Goal: Task Accomplishment & Management: Use online tool/utility

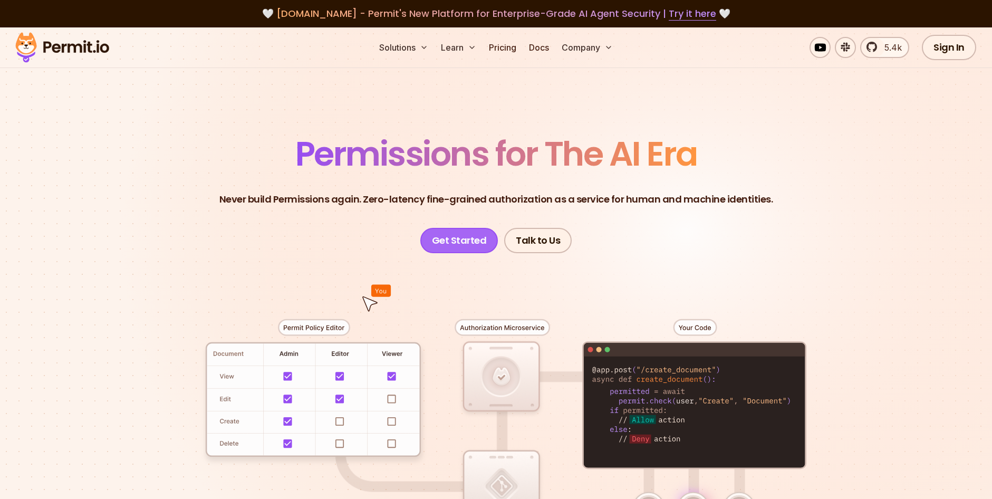
click at [467, 240] on link "Get Started" at bounding box center [459, 240] width 78 height 25
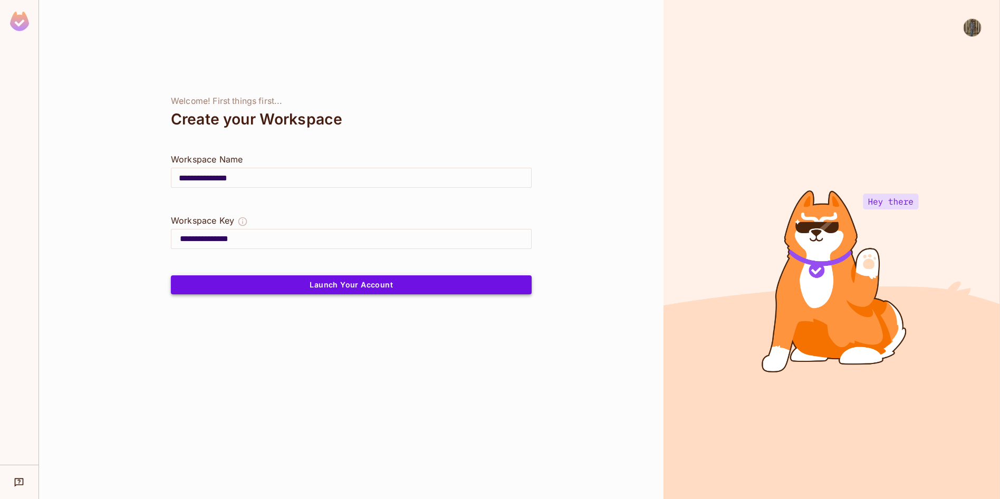
click at [362, 284] on button "Launch Your Account" at bounding box center [351, 284] width 361 height 19
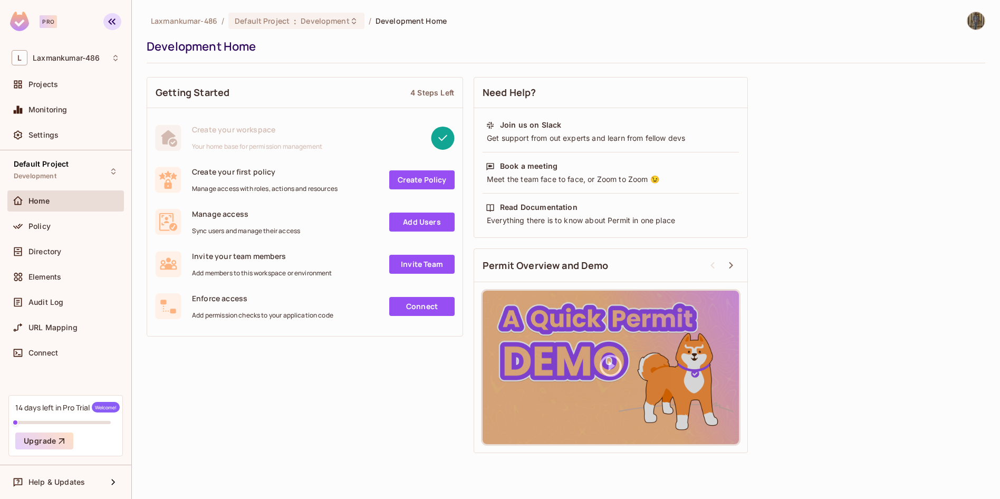
click at [112, 18] on icon "button" at bounding box center [112, 21] width 13 height 13
click at [112, 18] on div "Pro L Laxmankumar-486 Projects Monitoring Settings Default Project Development …" at bounding box center [500, 249] width 1000 height 499
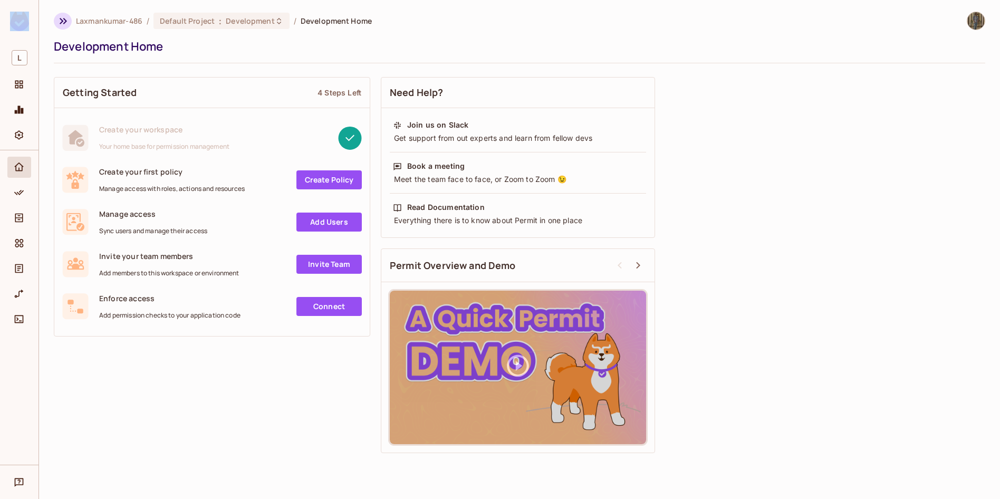
click at [64, 23] on icon "button" at bounding box center [63, 21] width 7 height 6
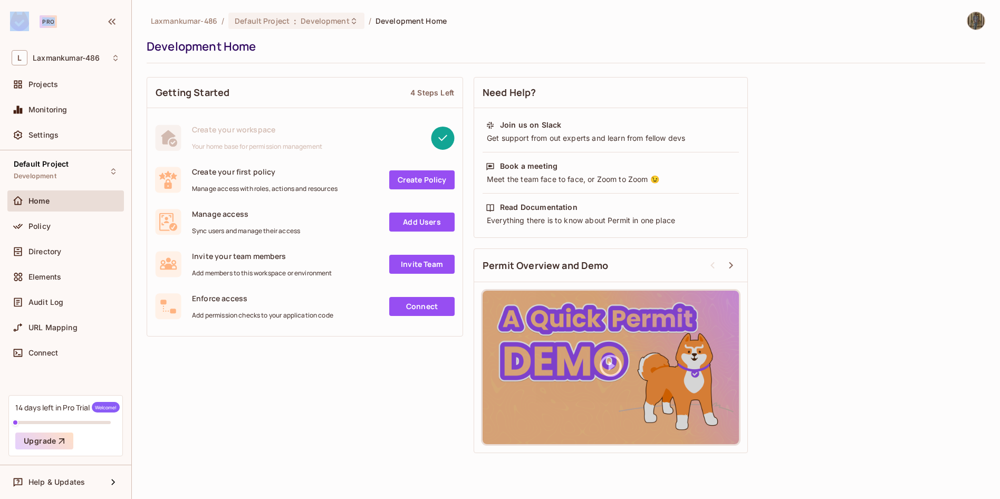
click at [17, 19] on img at bounding box center [19, 22] width 19 height 20
click at [414, 178] on link "Create Policy" at bounding box center [421, 179] width 65 height 19
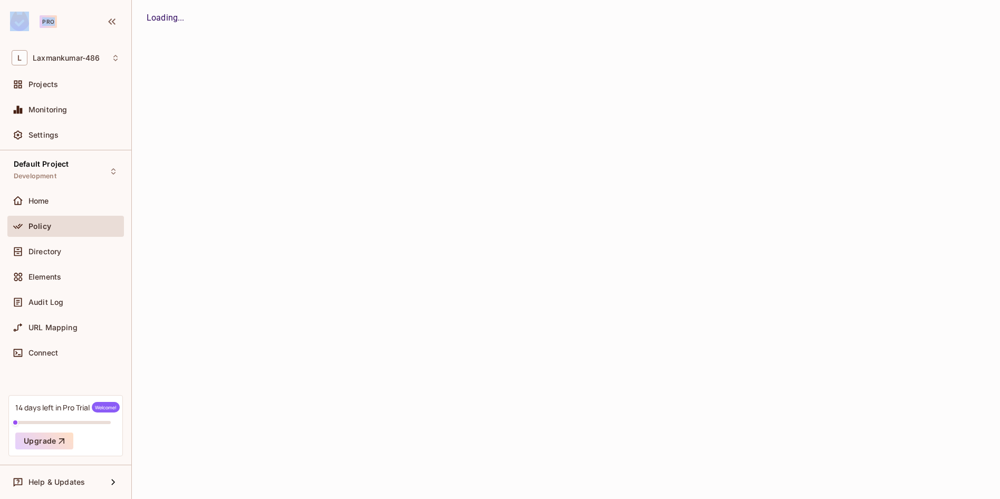
click at [414, 178] on div "Laxmankumar-486 / Default Project : Development / Development Home Development …" at bounding box center [566, 249] width 868 height 499
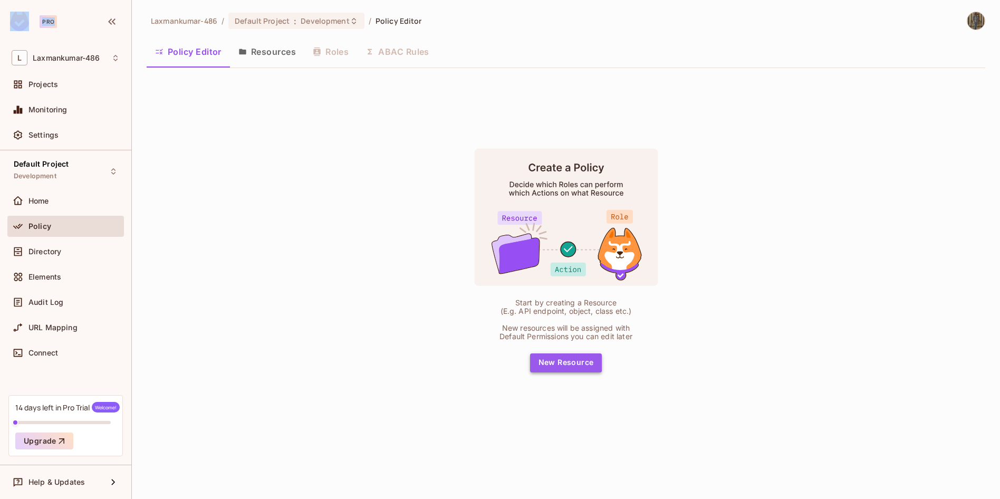
click at [546, 359] on button "New Resource" at bounding box center [566, 362] width 72 height 19
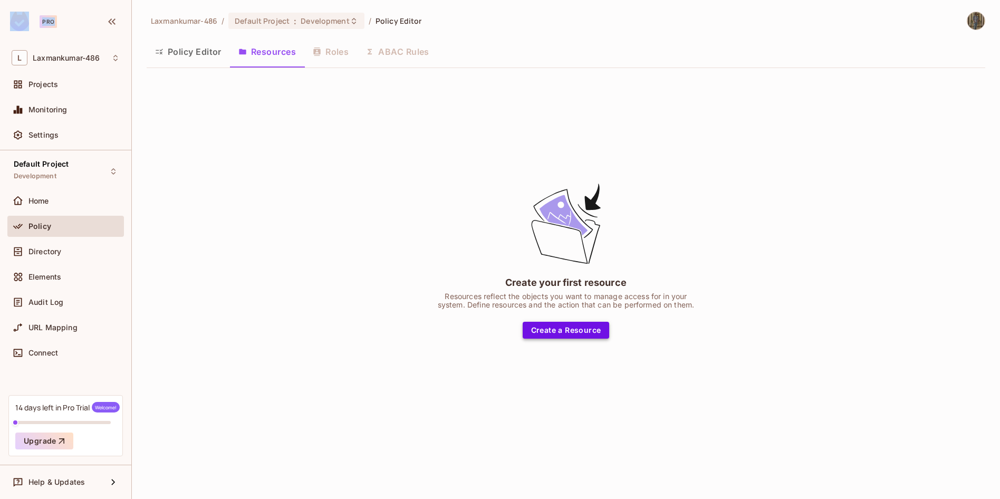
click at [569, 329] on button "Create a Resource" at bounding box center [566, 330] width 87 height 17
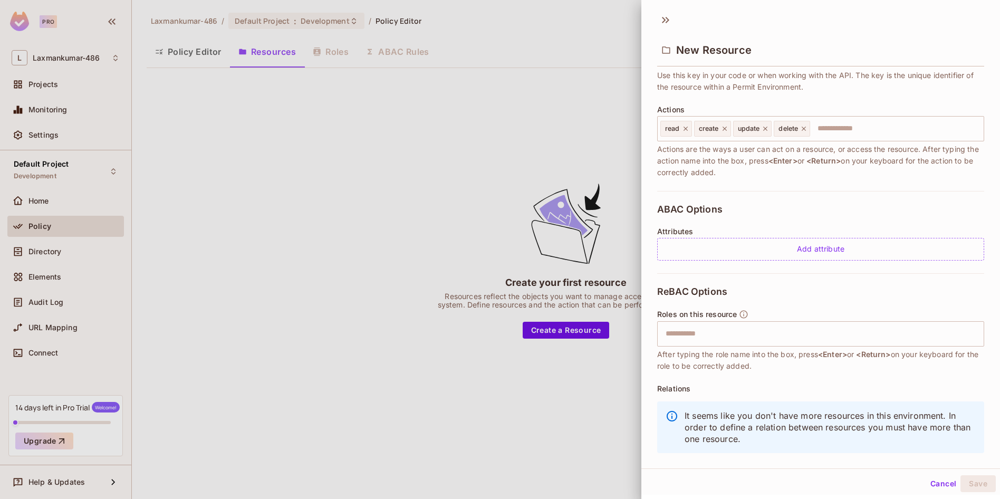
scroll to position [106, 0]
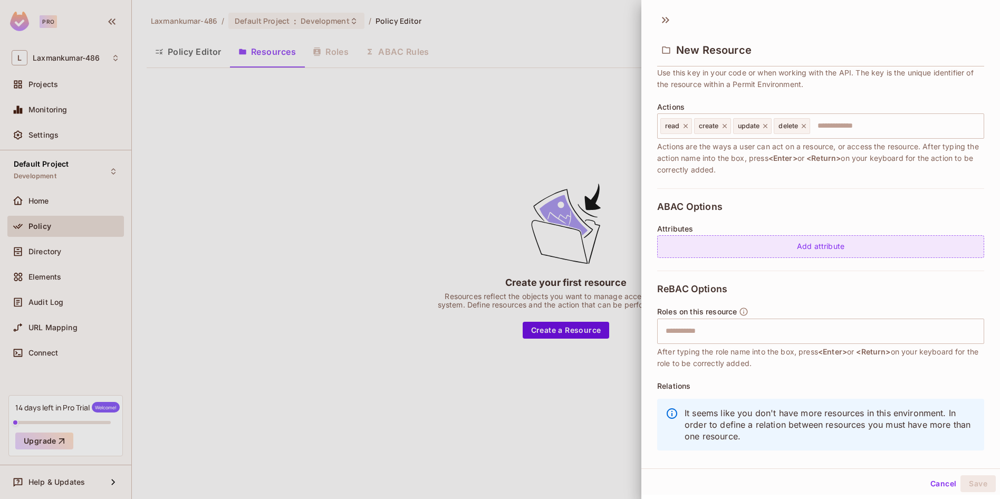
click at [773, 245] on div "Add attribute" at bounding box center [820, 246] width 327 height 23
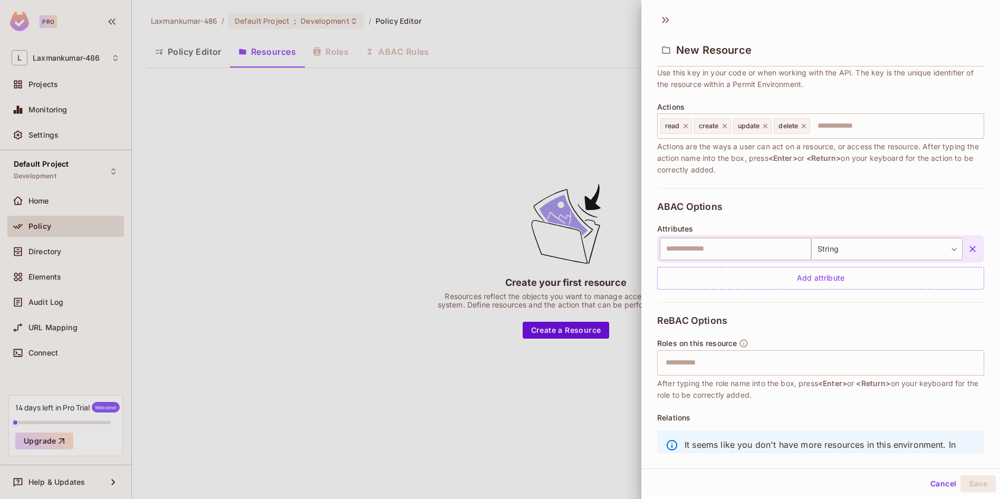
click at [968, 245] on icon "button" at bounding box center [973, 249] width 11 height 11
